Goal: Information Seeking & Learning: Check status

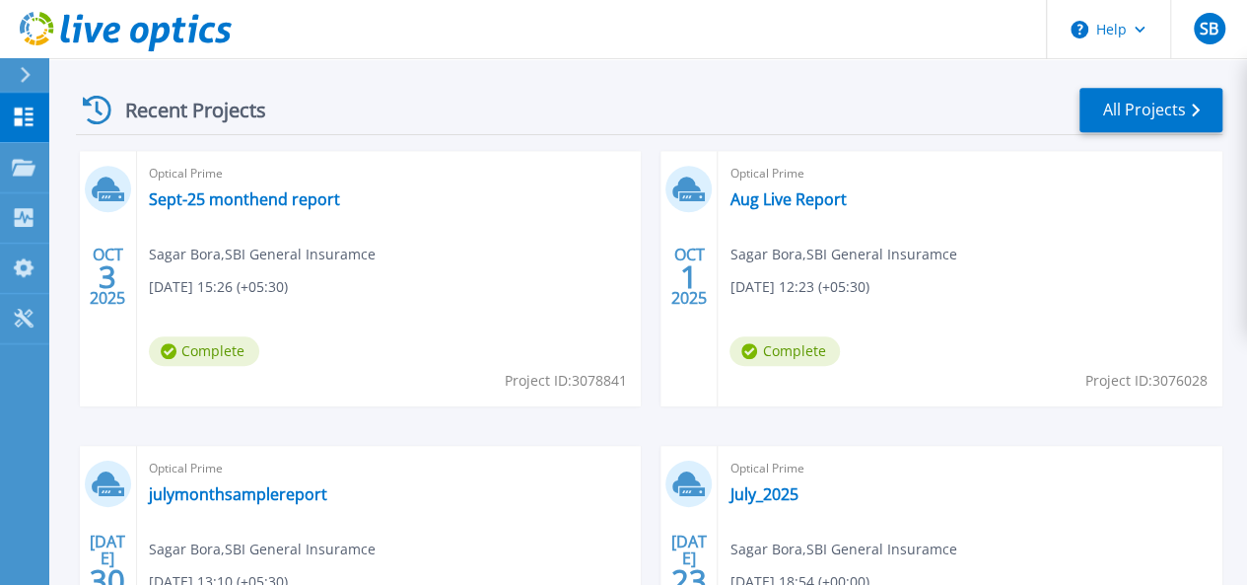
scroll to position [542, 0]
click at [247, 208] on link "Sept-25 monthend report" at bounding box center [244, 198] width 191 height 20
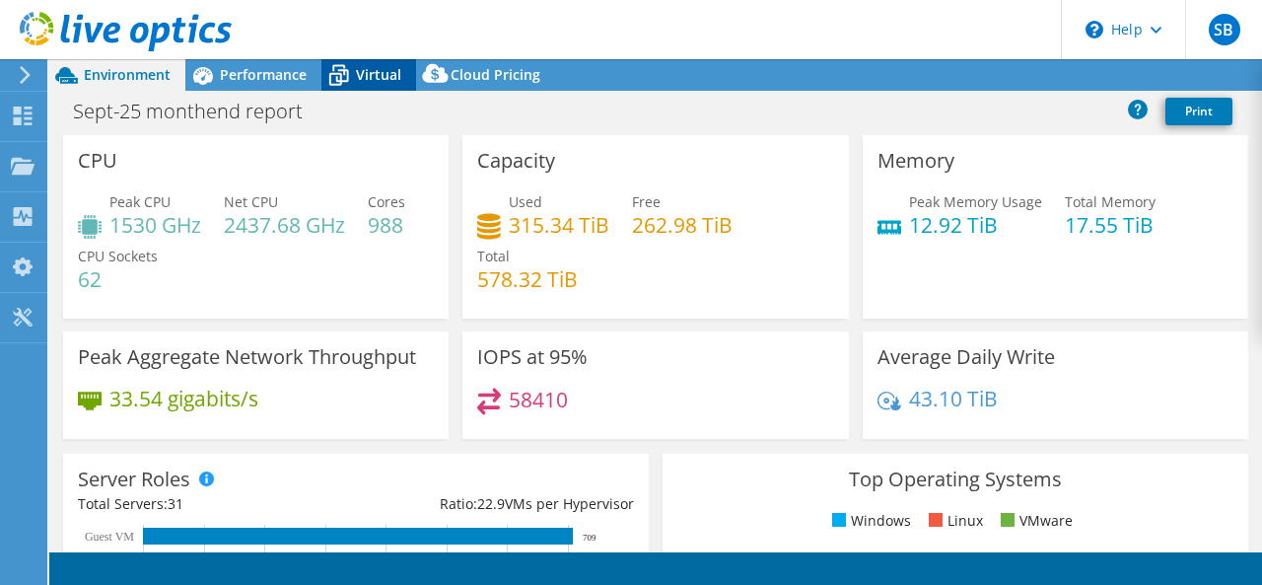
select select "[GEOGRAPHIC_DATA]"
select select "INR"
click at [354, 83] on icon at bounding box center [338, 75] width 35 height 35
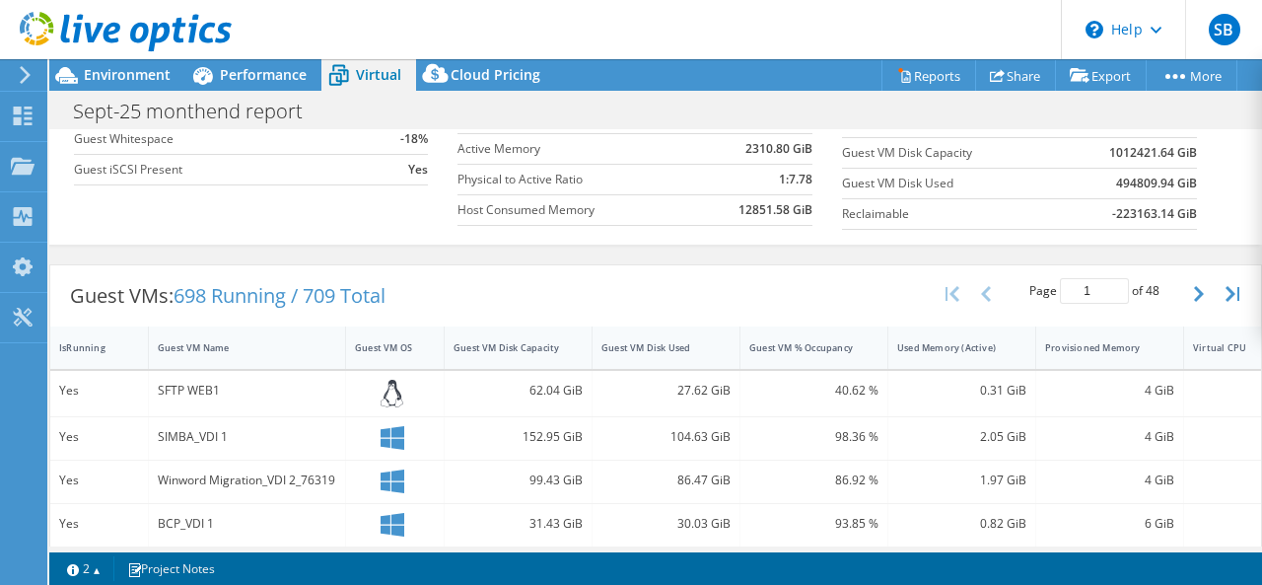
scroll to position [251, 0]
click at [1184, 291] on button "button" at bounding box center [1201, 294] width 34 height 37
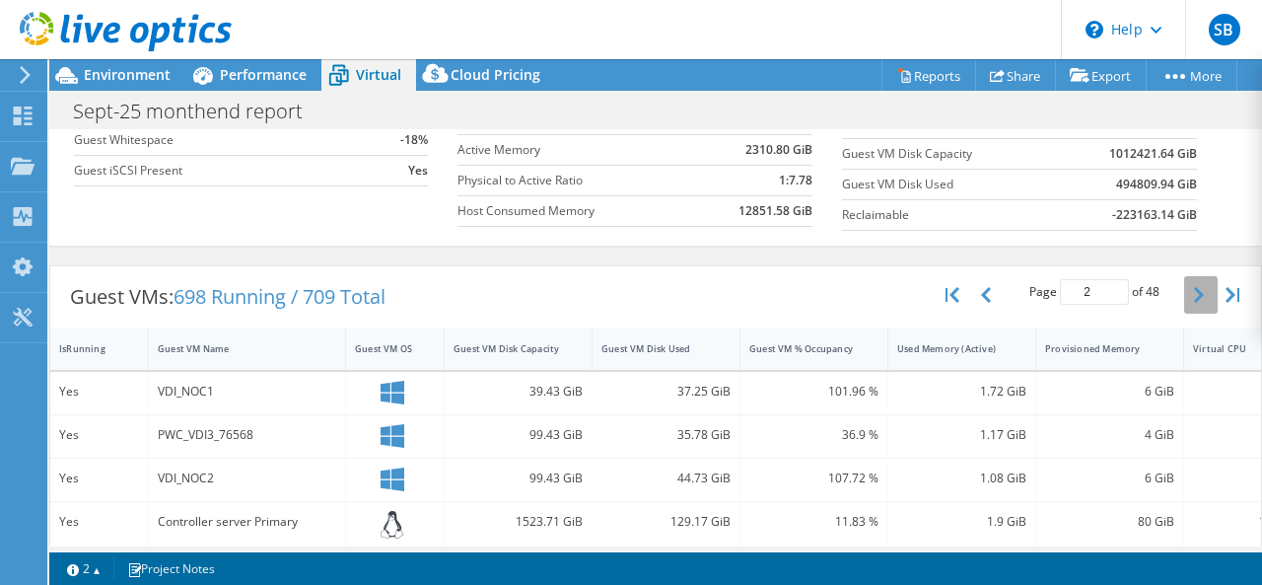
click at [1184, 291] on button "button" at bounding box center [1201, 294] width 34 height 37
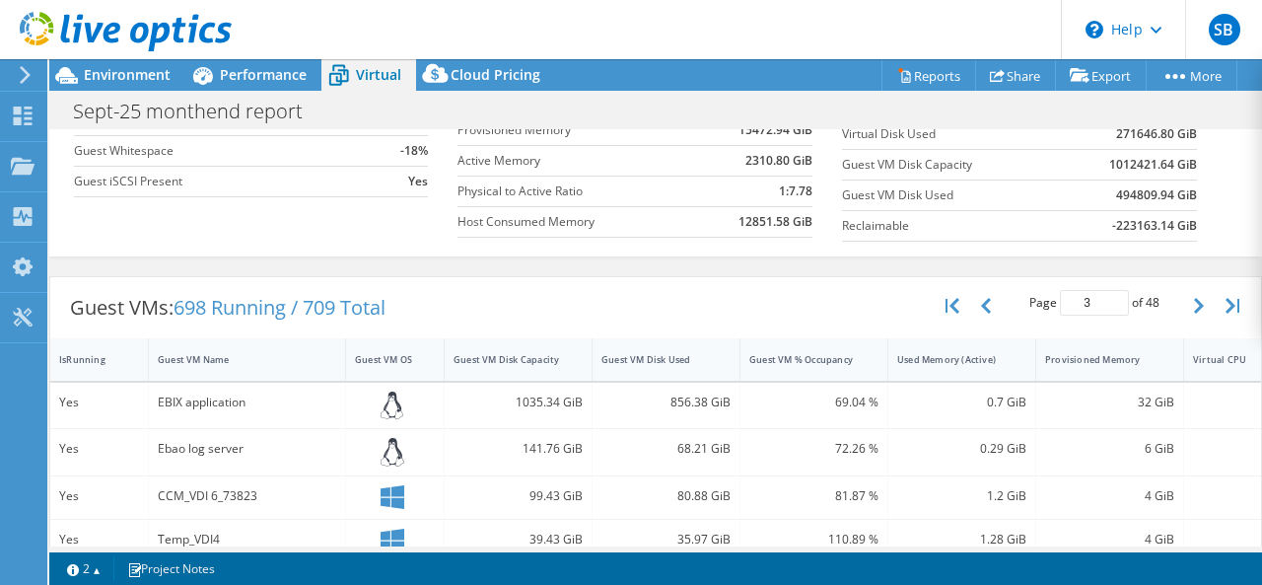
scroll to position [242, 0]
click at [1194, 299] on icon "button" at bounding box center [1199, 305] width 10 height 16
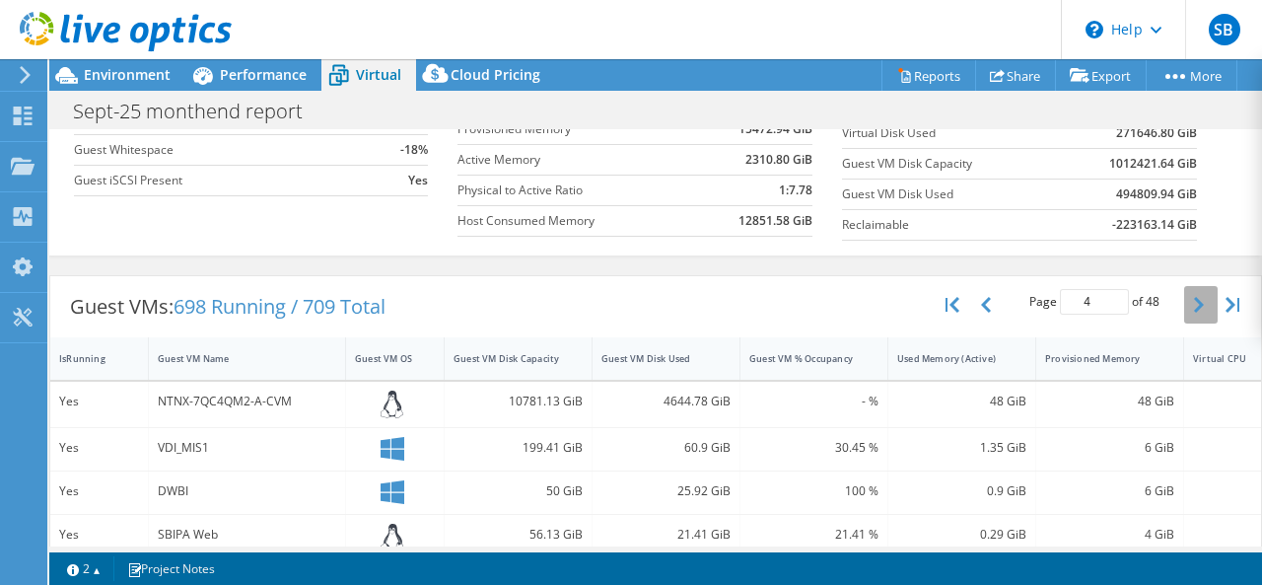
click at [1194, 299] on icon "button" at bounding box center [1199, 305] width 10 height 16
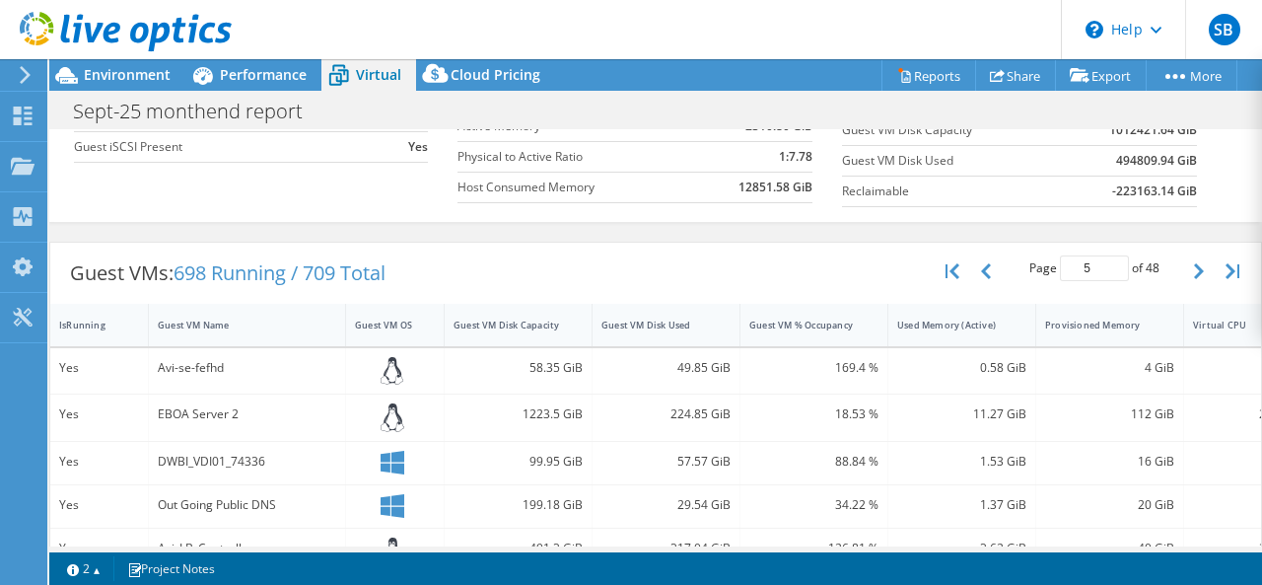
scroll to position [283, 0]
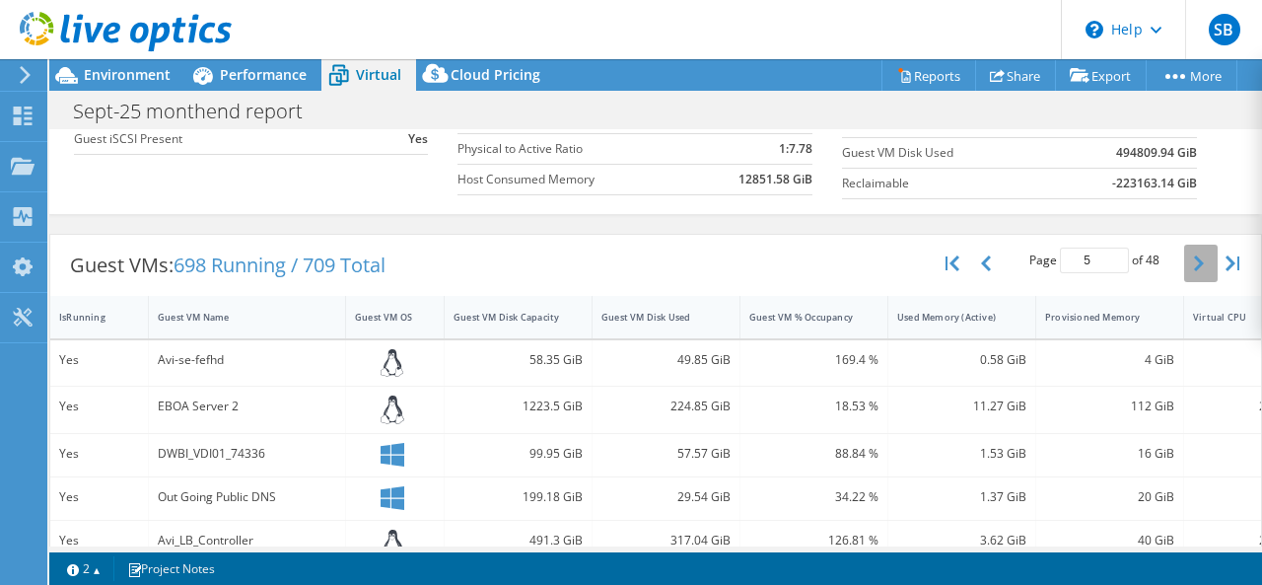
click at [1194, 263] on icon "button" at bounding box center [1199, 263] width 10 height 16
type input "6"
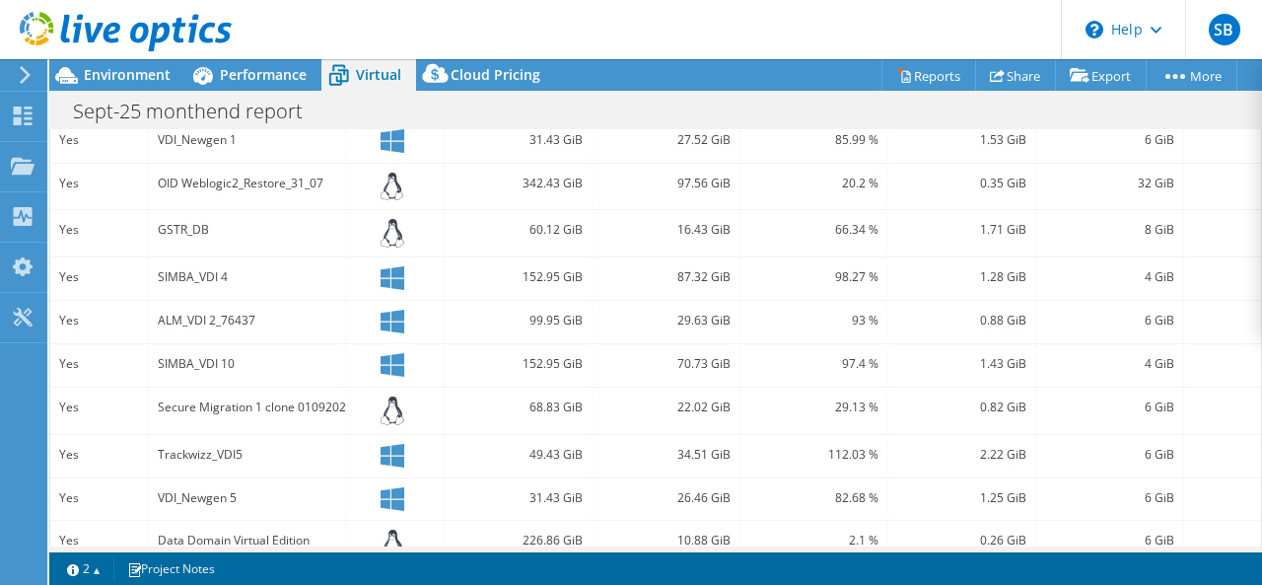
scroll to position [764, 0]
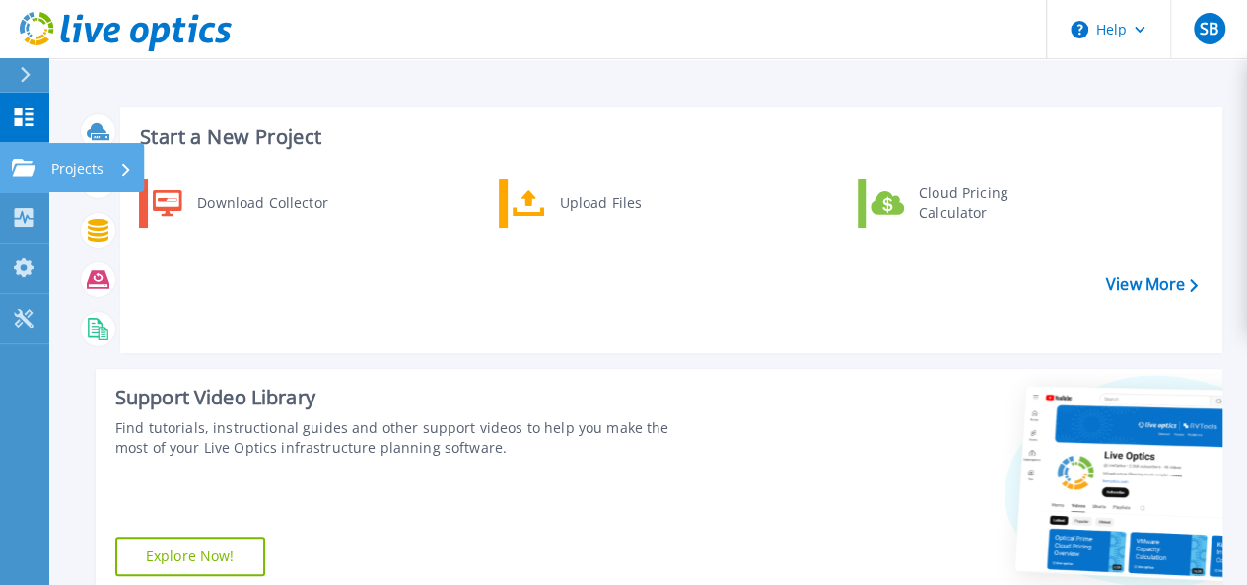
click at [67, 176] on p "Projects" at bounding box center [77, 168] width 52 height 51
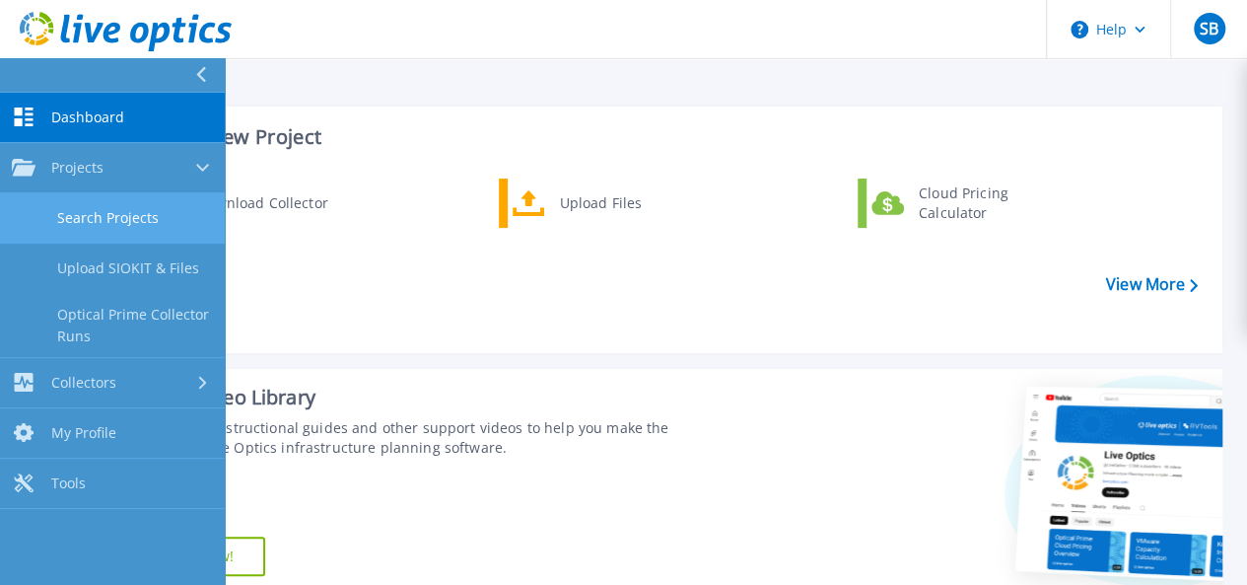
click at [89, 207] on link "Search Projects" at bounding box center [112, 218] width 225 height 50
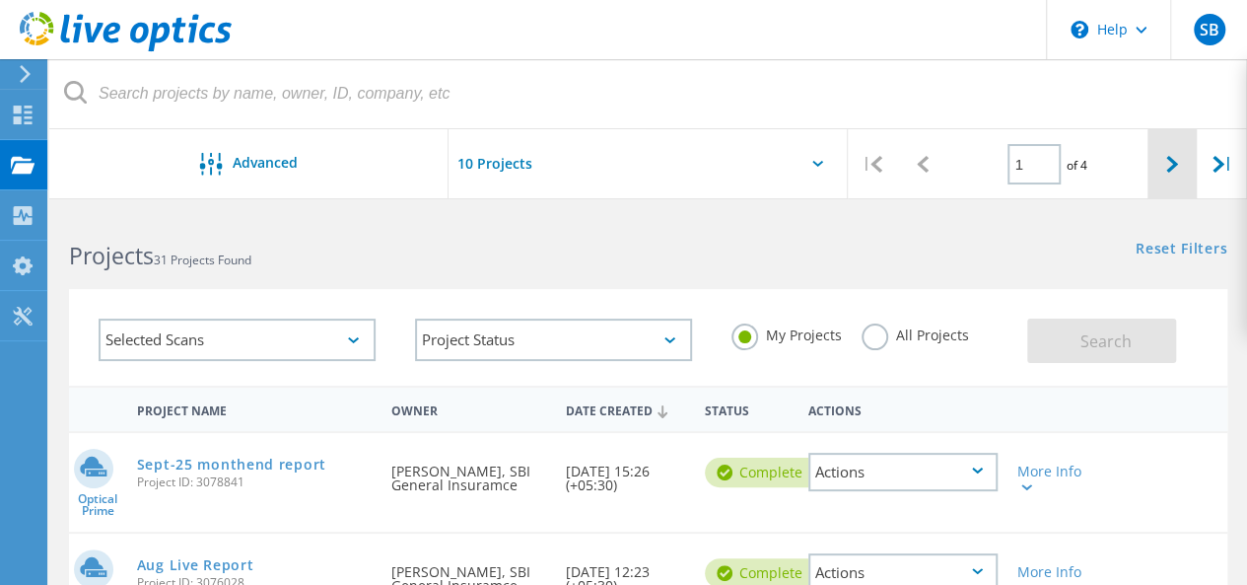
click at [1169, 177] on div at bounding box center [1173, 164] width 50 height 70
type input "2"
